Goal: Find specific page/section: Find specific page/section

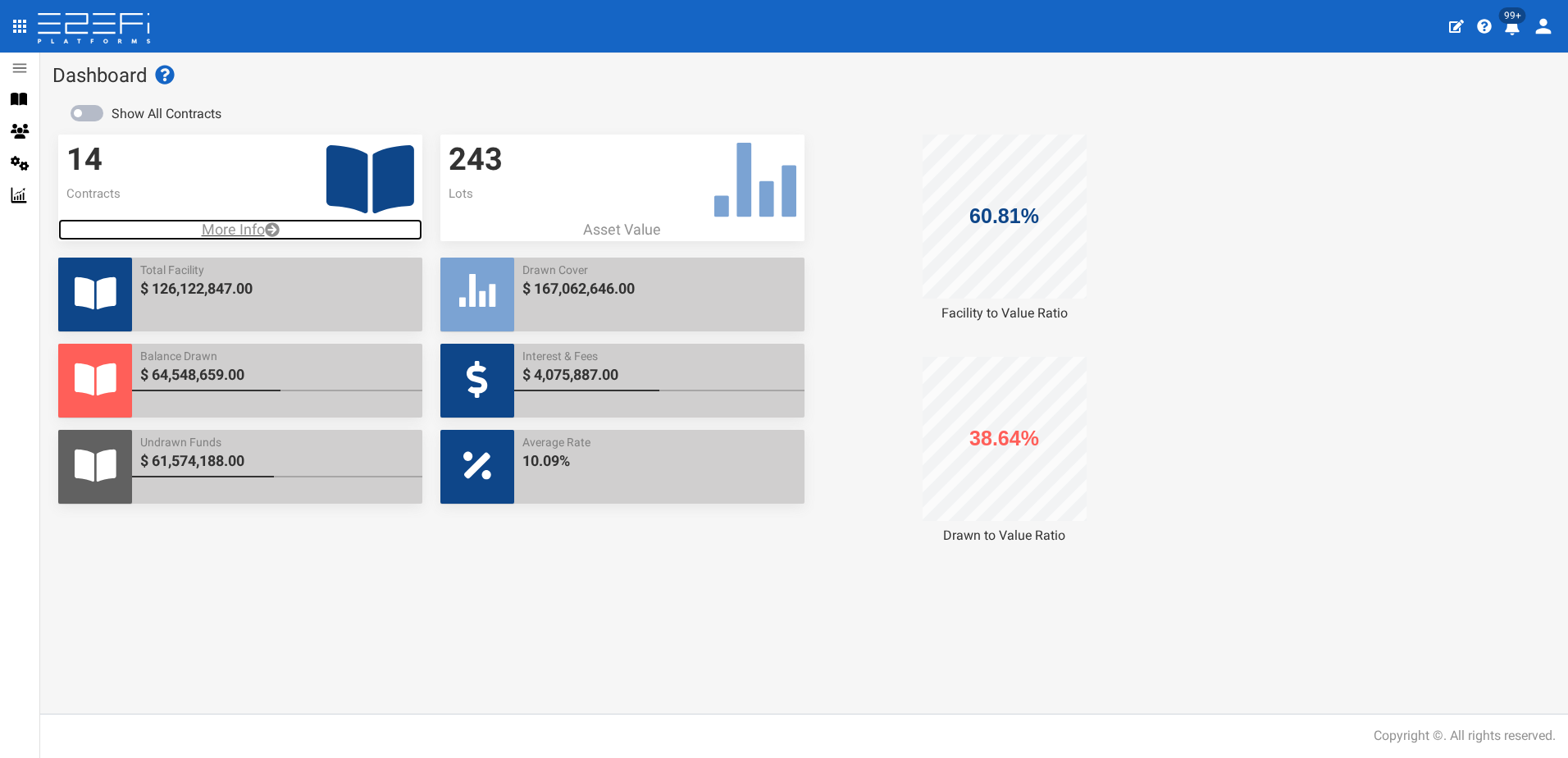
click at [231, 228] on p "More Info" at bounding box center [240, 229] width 365 height 21
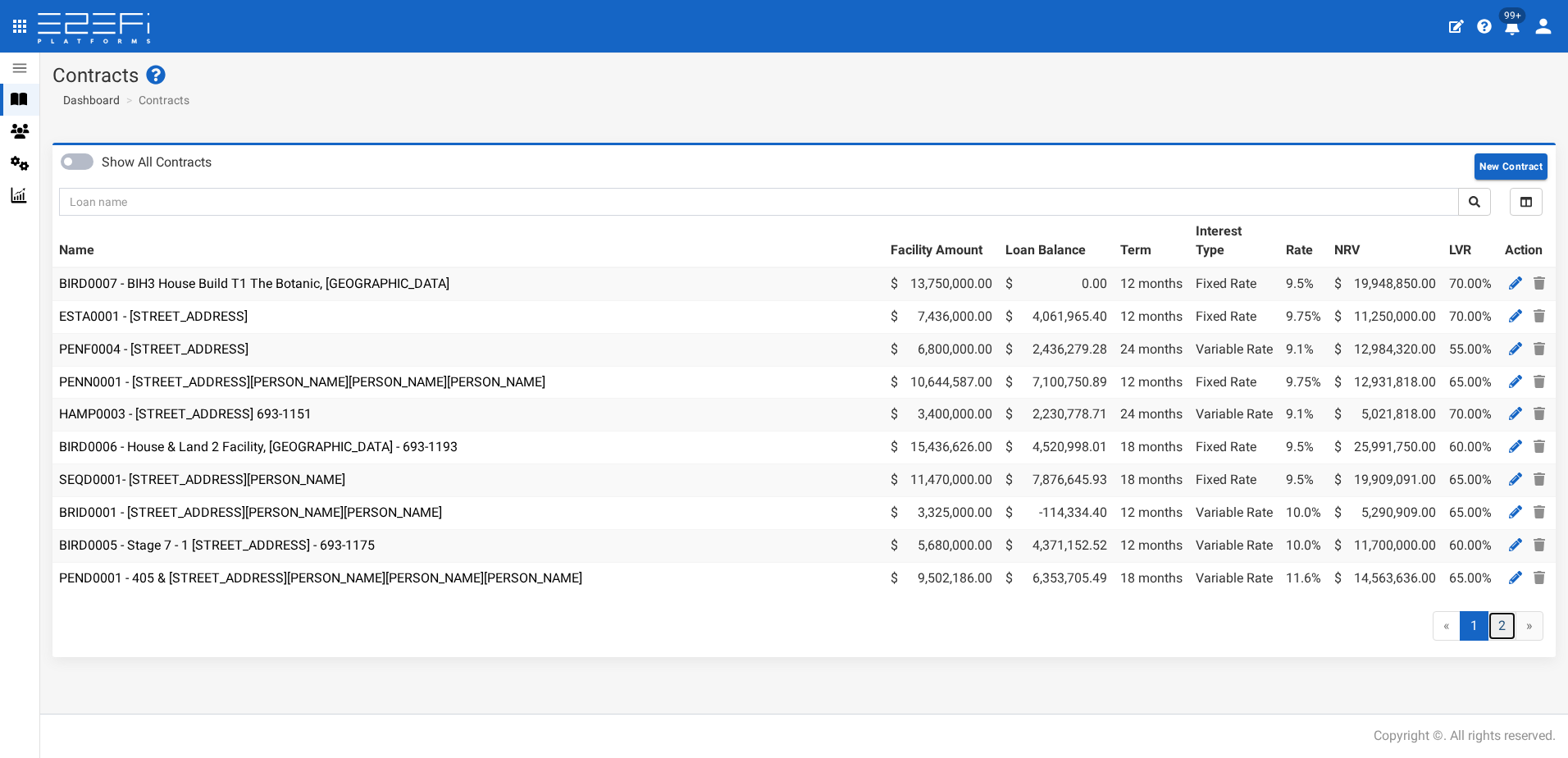
click at [1498, 636] on link "2" at bounding box center [1502, 626] width 29 height 31
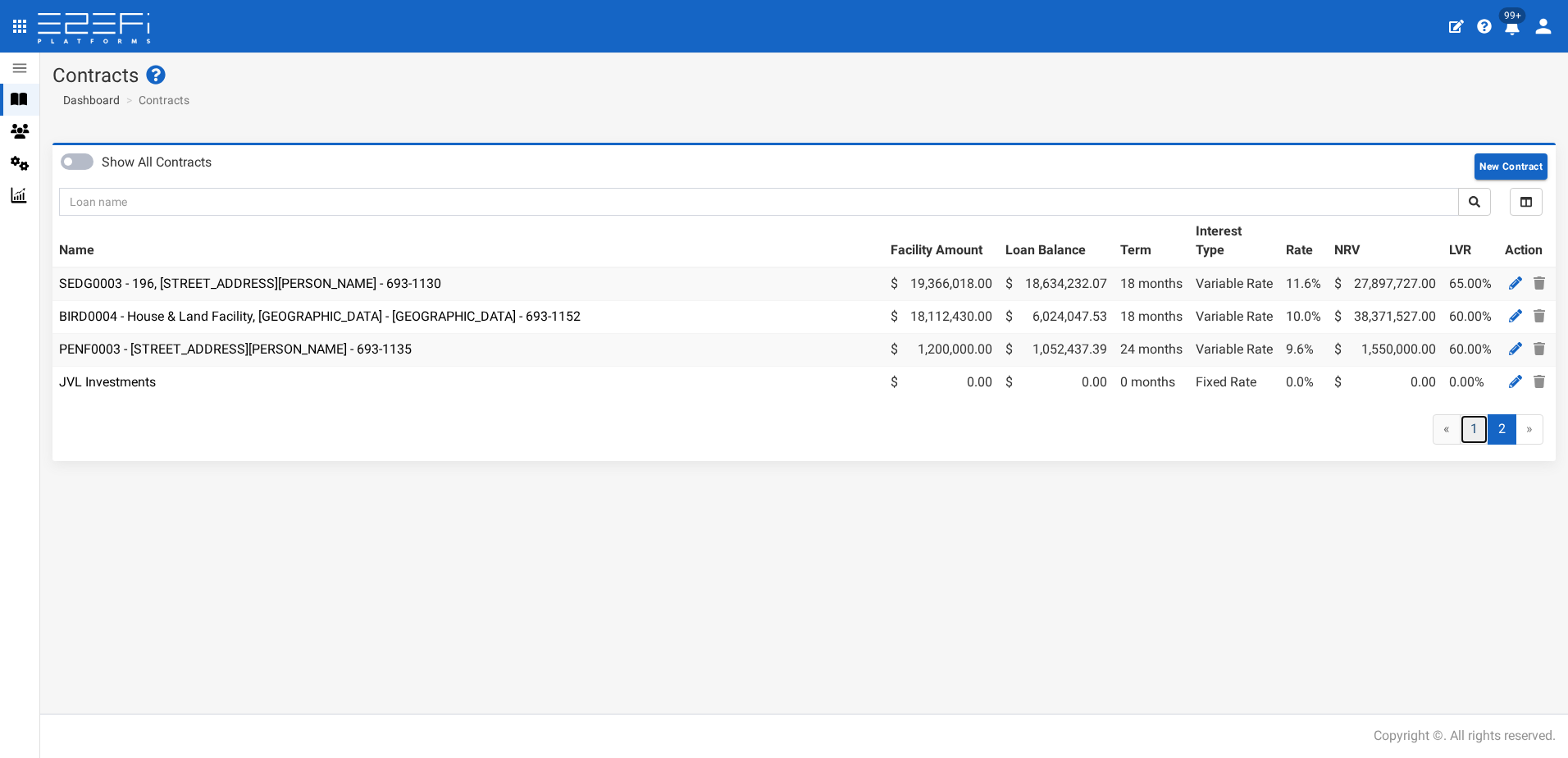
click at [1464, 438] on link "1" at bounding box center [1474, 429] width 29 height 31
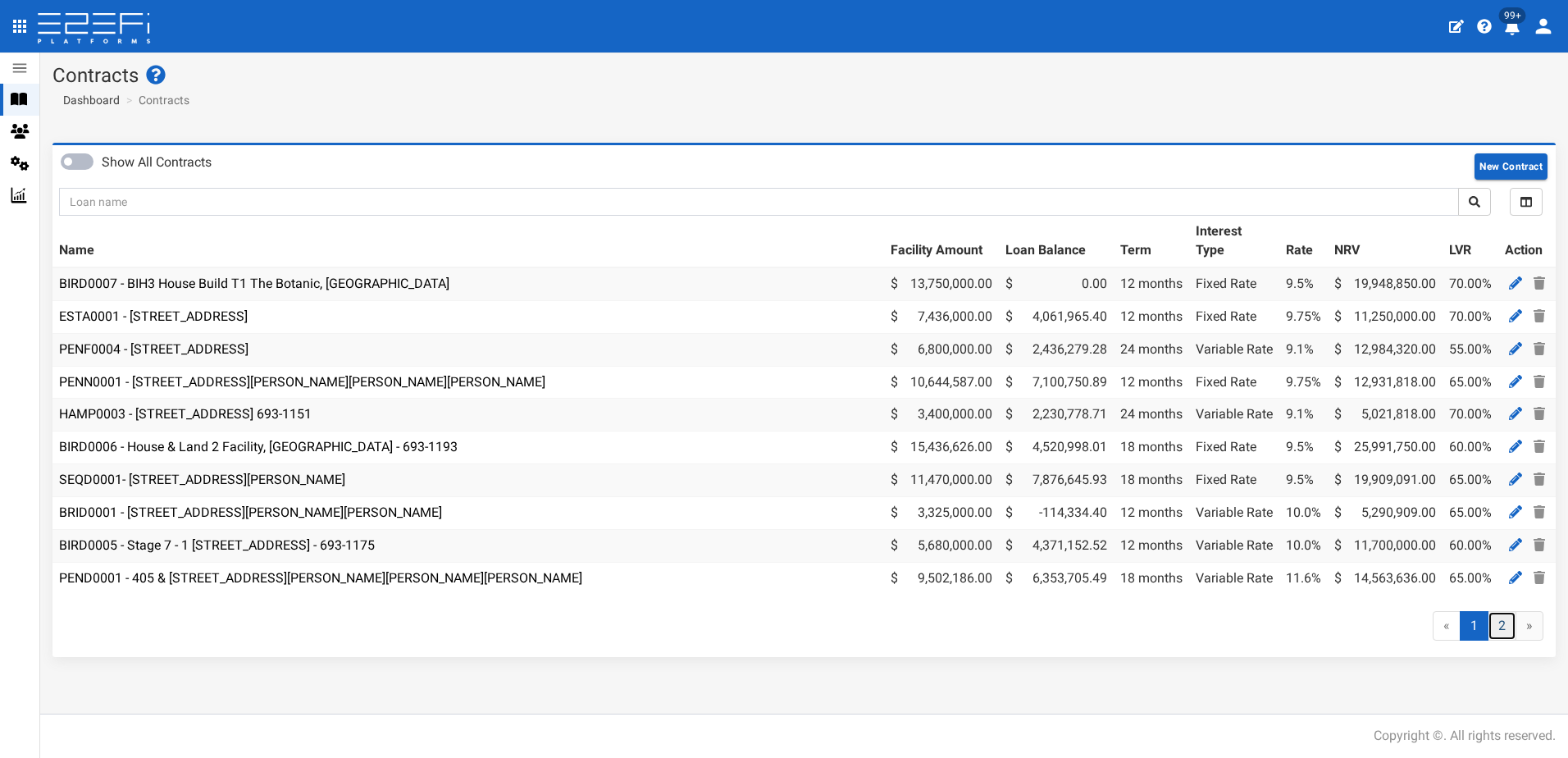
click at [1499, 638] on link "2" at bounding box center [1502, 626] width 29 height 31
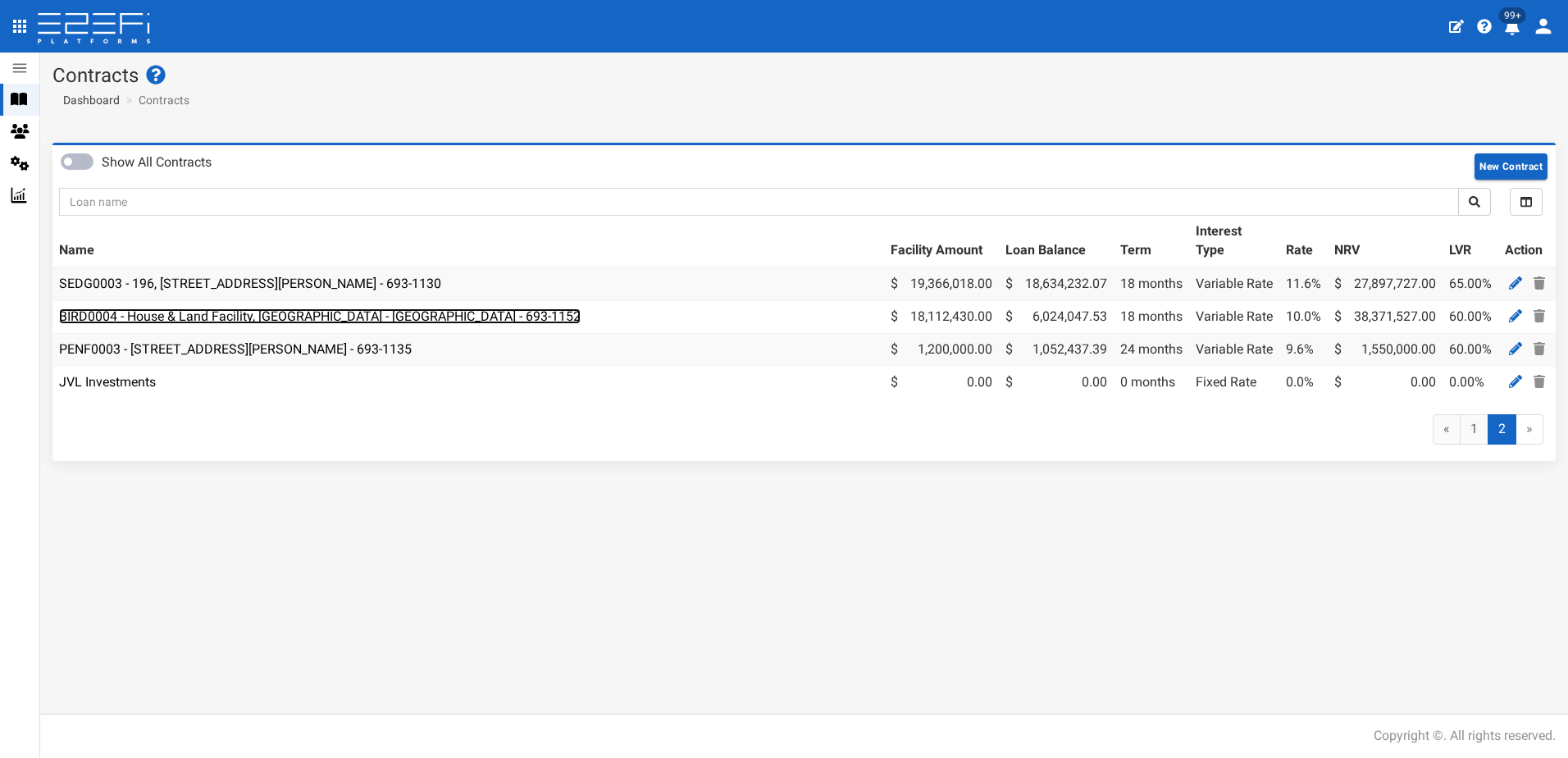
click at [174, 317] on link "BIRD0004 - House & Land Facility, [GEOGRAPHIC_DATA] - [GEOGRAPHIC_DATA] - 693-1…" at bounding box center [320, 315] width 521 height 16
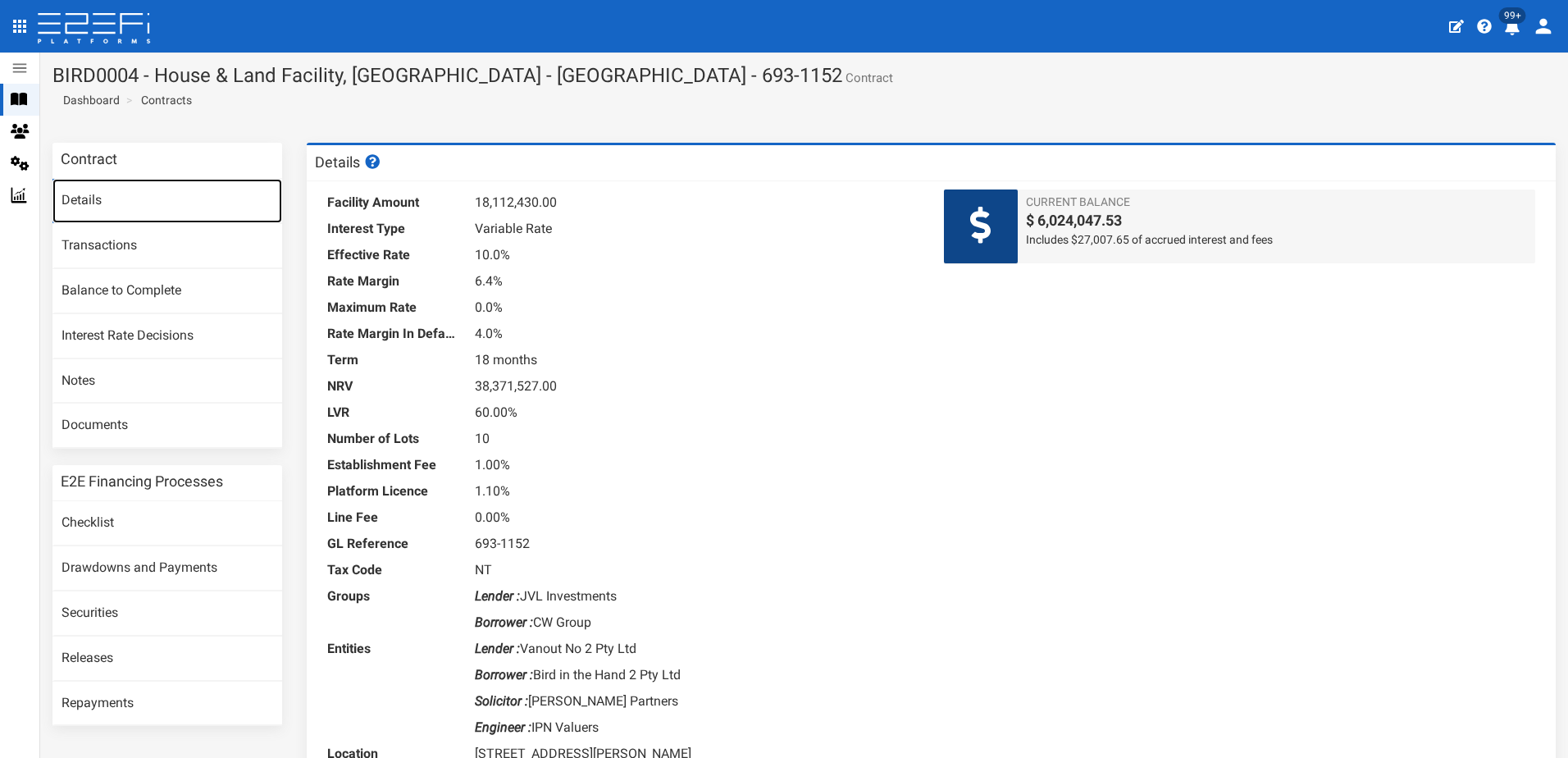
click at [88, 199] on link "Details" at bounding box center [168, 201] width 230 height 45
click at [168, 100] on link "Contracts" at bounding box center [166, 100] width 51 height 17
